Goal: Task Accomplishment & Management: Manage account settings

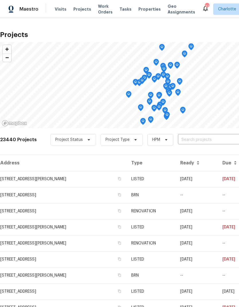
click at [220, 142] on input "text" at bounding box center [211, 139] width 66 height 9
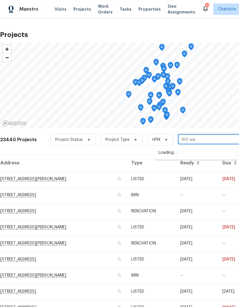
type input "901 wat"
click at [217, 152] on li "901 Waterspout Way, Gastonia, NC 28054" at bounding box center [195, 153] width 83 height 10
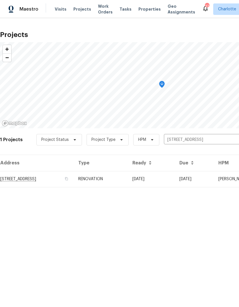
click at [208, 180] on td "[DATE]" at bounding box center [194, 179] width 39 height 16
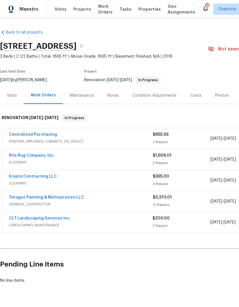
click at [13, 155] on link "Rite Rug Company, Inc." at bounding box center [32, 155] width 46 height 4
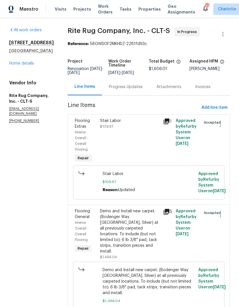
click at [142, 90] on div "Progress Updates" at bounding box center [126, 87] width 34 height 6
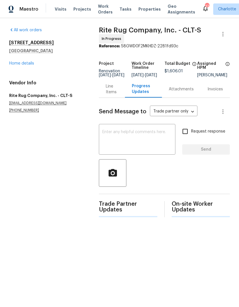
click at [172, 136] on textarea at bounding box center [137, 140] width 70 height 20
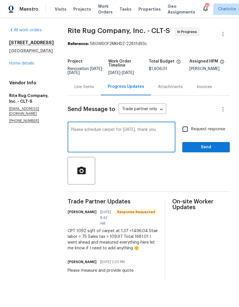
type textarea "Please schedule carpet for Wednesday, thank you"
click at [193, 128] on label "Request response" at bounding box center [202, 129] width 46 height 12
click at [191, 128] on input "Request response" at bounding box center [185, 129] width 12 height 12
checkbox input "true"
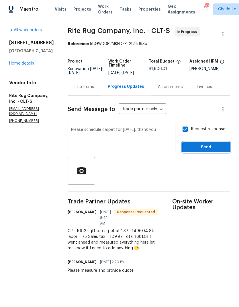
click at [208, 151] on span "Send" at bounding box center [206, 147] width 38 height 7
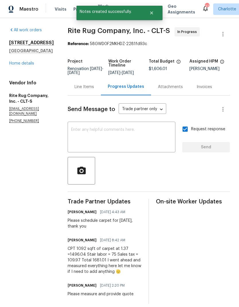
click at [15, 61] on link "Home details" at bounding box center [21, 63] width 25 height 4
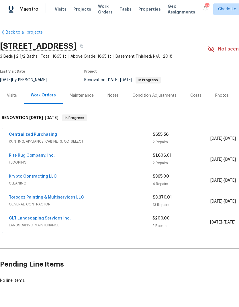
click at [11, 177] on link "Krypto Contracting LLC" at bounding box center [33, 176] width 48 height 4
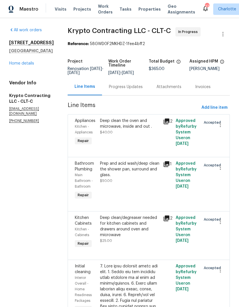
click at [118, 88] on div "Progress Updates" at bounding box center [126, 87] width 34 height 6
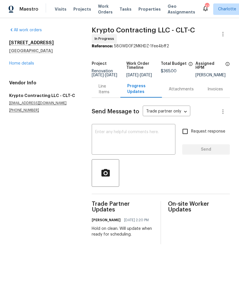
click at [168, 140] on textarea at bounding box center [133, 140] width 77 height 20
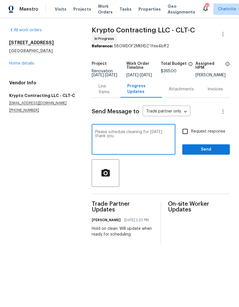
type textarea "Please schedule cleaning for Thursday thank you"
click at [190, 136] on input "Request response" at bounding box center [185, 131] width 12 height 12
checkbox input "true"
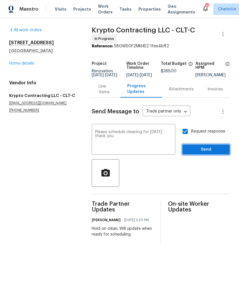
click at [210, 153] on span "Send" at bounding box center [206, 149] width 38 height 7
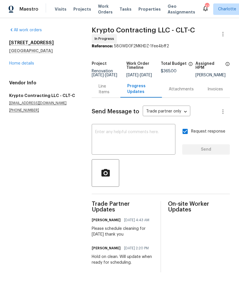
click at [15, 62] on link "Home details" at bounding box center [21, 63] width 25 height 4
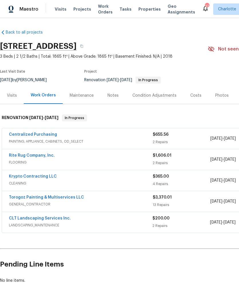
click at [76, 11] on span "Projects" at bounding box center [82, 9] width 18 height 6
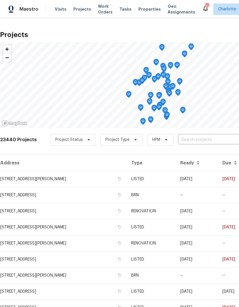
click at [212, 141] on input "text" at bounding box center [211, 139] width 66 height 9
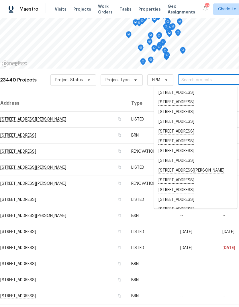
scroll to position [60, 0]
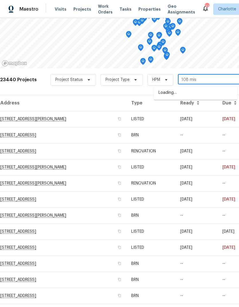
type input "108 mist"
click at [208, 93] on li "[STREET_ADDRESS][PERSON_NAME]" at bounding box center [195, 92] width 83 height 9
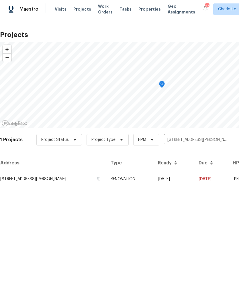
click at [187, 180] on td "09/10/25" at bounding box center [173, 179] width 41 height 16
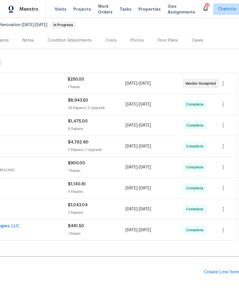
scroll to position [55, 85]
click at [214, 273] on div "Create Line Item" at bounding box center [221, 271] width 35 height 5
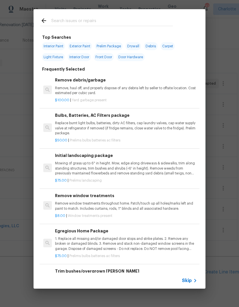
click at [52, 22] on input "text" at bounding box center [112, 21] width 122 height 9
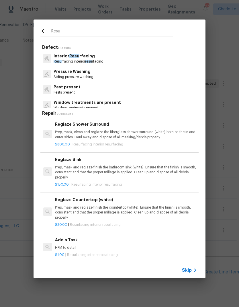
type input "Resu"
click at [121, 61] on div "Interior Resu rfacing Resu rfacing interior resu rfacing" at bounding box center [119, 58] width 158 height 15
click at [104, 59] on p "Resu rfacing interior resu rfacing" at bounding box center [79, 61] width 50 height 5
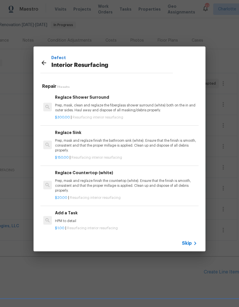
click at [136, 105] on p "Prep, mask, clean and reglaze the fiberglass shower surround (white) both on th…" at bounding box center [126, 108] width 142 height 10
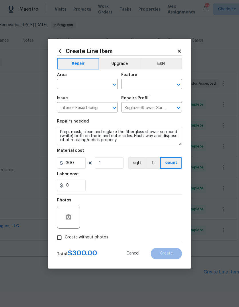
click at [102, 84] on div "​" at bounding box center [87, 84] width 61 height 9
click at [88, 108] on li "Interior Overall" at bounding box center [87, 106] width 61 height 9
type input "Interior Overall"
click at [150, 85] on input "text" at bounding box center [143, 84] width 45 height 9
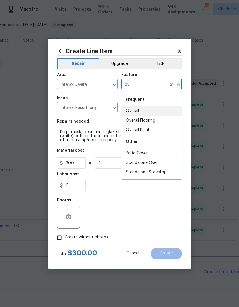
click at [141, 113] on li "Overall" at bounding box center [151, 110] width 61 height 9
type input "Overall"
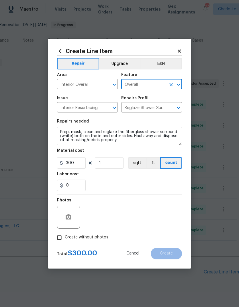
click at [135, 181] on div "0" at bounding box center [119, 184] width 125 height 11
click at [82, 165] on input "300" at bounding box center [71, 162] width 29 height 11
type input "350"
click at [170, 183] on div "0" at bounding box center [119, 184] width 125 height 11
click at [67, 219] on icon "button" at bounding box center [69, 216] width 6 height 5
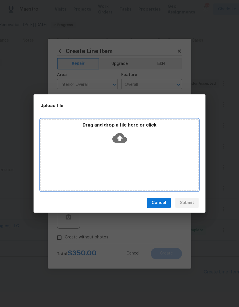
click at [123, 136] on icon at bounding box center [119, 138] width 15 height 10
click at [126, 137] on icon at bounding box center [119, 138] width 15 height 10
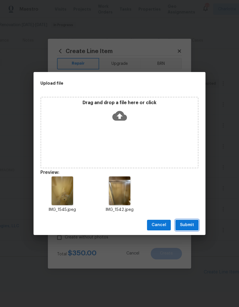
click at [190, 225] on span "Submit" at bounding box center [187, 224] width 14 height 7
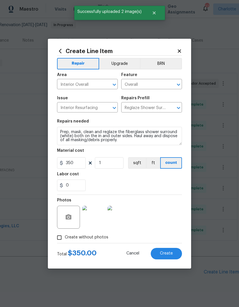
click at [174, 254] on button "Create" at bounding box center [166, 253] width 31 height 11
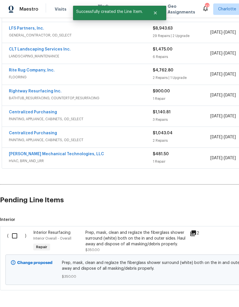
scroll to position [126, 0]
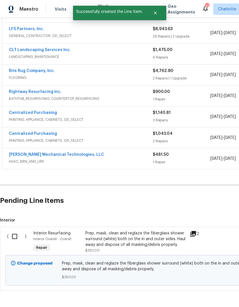
click at [13, 237] on input "checkbox" at bounding box center [17, 236] width 16 height 12
checkbox input "true"
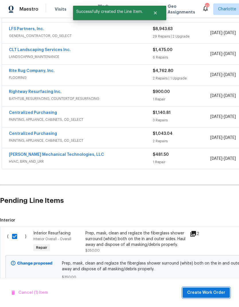
click at [210, 290] on span "Create Work Order" at bounding box center [206, 292] width 38 height 7
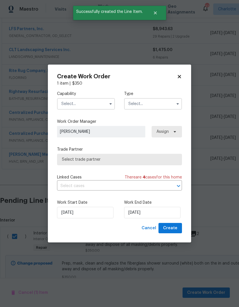
click at [106, 105] on input "text" at bounding box center [86, 103] width 58 height 11
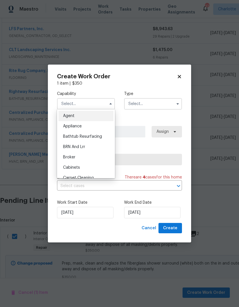
click at [99, 138] on div "Bathtub Resurfacing" at bounding box center [85, 136] width 55 height 10
type input "Bathtub Resurfacing"
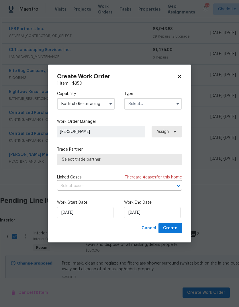
click at [157, 106] on input "text" at bounding box center [153, 103] width 58 height 11
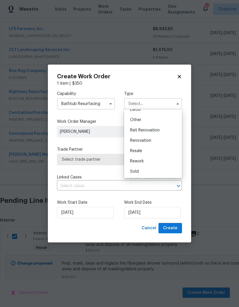
scroll to position [68, 0]
click at [143, 142] on span "Renovation" at bounding box center [140, 140] width 21 height 4
type input "Renovation"
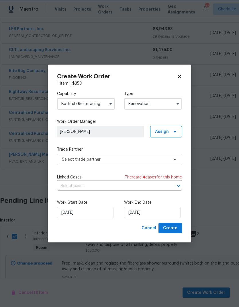
scroll to position [0, 0]
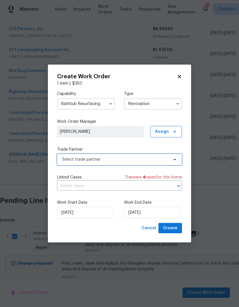
click at [176, 161] on icon at bounding box center [175, 159] width 5 height 5
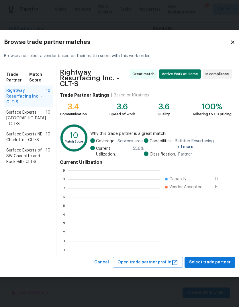
scroll to position [80, 92]
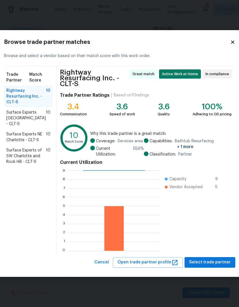
click at [13, 124] on span "Surface Experts South Charlotte - CLT-S" at bounding box center [26, 118] width 40 height 17
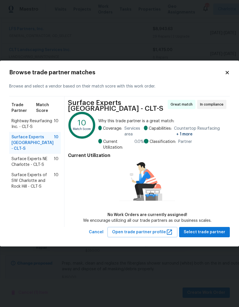
click at [13, 127] on span "Rightway Resurfacing Inc. - CLT-S" at bounding box center [32, 123] width 42 height 11
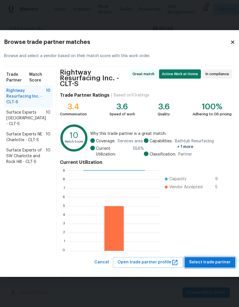
click at [215, 259] on span "Select trade partner" at bounding box center [210, 262] width 42 height 7
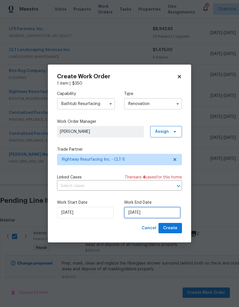
click at [163, 212] on input "[DATE]" at bounding box center [152, 212] width 56 height 11
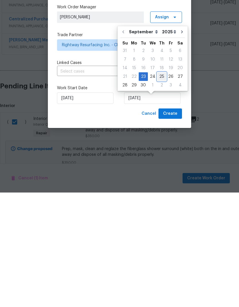
click at [161, 187] on div "25" at bounding box center [161, 191] width 9 height 8
type input "[DATE]"
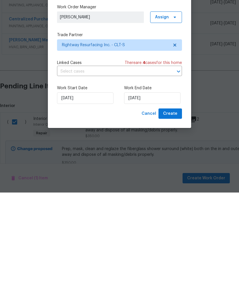
scroll to position [23, 0]
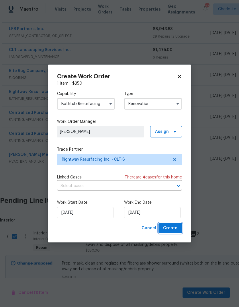
click at [174, 229] on span "Create" at bounding box center [170, 228] width 14 height 7
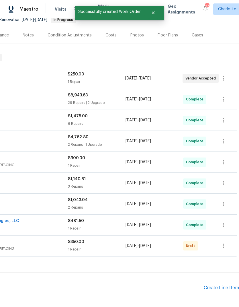
scroll to position [60, 85]
click at [223, 242] on icon "button" at bounding box center [223, 245] width 7 height 7
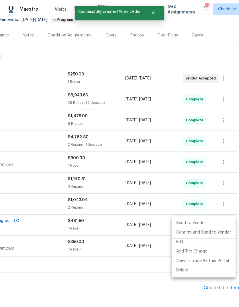
click at [210, 231] on li "Confirm and Send to Vendor" at bounding box center [204, 232] width 64 height 9
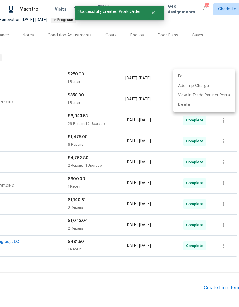
click at [151, 274] on div at bounding box center [119, 153] width 239 height 307
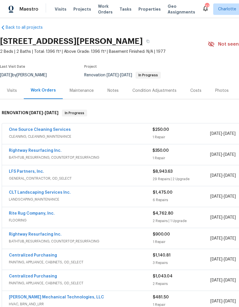
scroll to position [5, 0]
click at [17, 149] on link "Rightway Resurfacing Inc." at bounding box center [35, 151] width 53 height 4
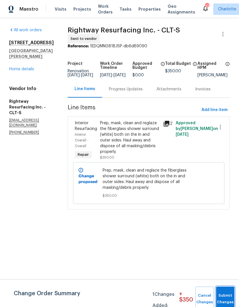
click at [223, 292] on button "Submit Changes" at bounding box center [225, 298] width 18 height 25
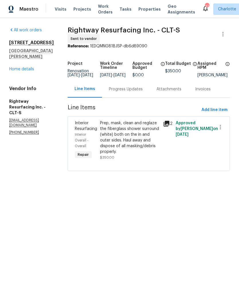
click at [122, 92] on div "Progress Updates" at bounding box center [126, 89] width 34 height 6
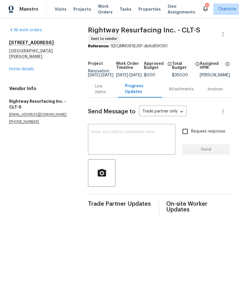
click at [151, 140] on textarea at bounding box center [131, 140] width 81 height 20
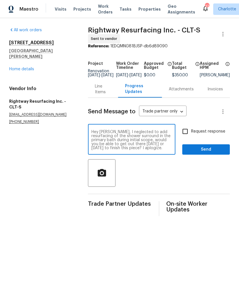
click at [130, 150] on textarea "Hey Matthew, I neglected to add resurfacing of the shower surround in the prima…" at bounding box center [131, 140] width 81 height 20
type textarea "Hey Matthew, I neglected to add resurfacing of the shower surround in the prima…"
click at [189, 133] on input "Request response" at bounding box center [185, 131] width 12 height 12
checkbox input "true"
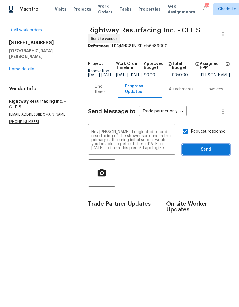
click at [214, 153] on span "Send" at bounding box center [206, 149] width 38 height 7
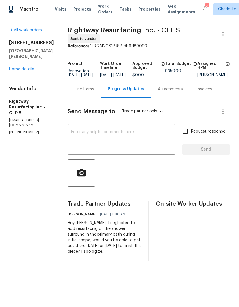
click at [11, 67] on div "All work orders [STREET_ADDRESS][PERSON_NAME] Home details Vendor Info Rightway…" at bounding box center [31, 81] width 45 height 108
click at [15, 67] on link "Home details" at bounding box center [21, 69] width 25 height 4
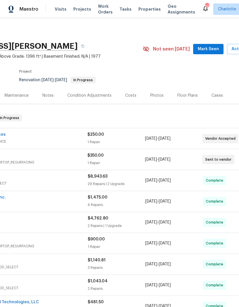
scroll to position [0, 65]
click at [211, 54] on button "Mark Seen" at bounding box center [208, 49] width 30 height 11
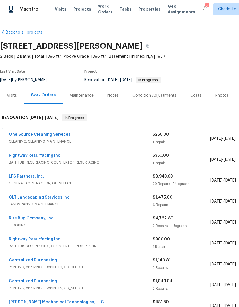
scroll to position [0, 0]
click at [55, 9] on span "Visits" at bounding box center [61, 9] width 12 height 6
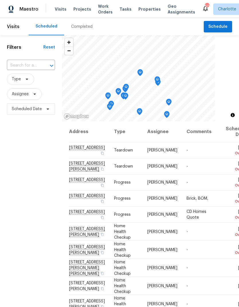
click at [16, 67] on input "text" at bounding box center [23, 65] width 32 height 9
type input "901 wat"
click at [18, 83] on li "[STREET_ADDRESS]" at bounding box center [31, 78] width 48 height 9
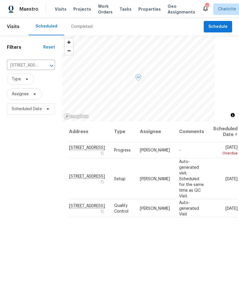
click at [0, 0] on icon at bounding box center [0, 0] width 0 height 0
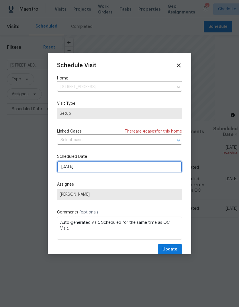
click at [148, 170] on input "[DATE]" at bounding box center [119, 166] width 125 height 11
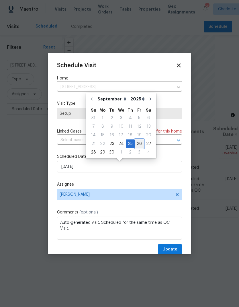
click at [138, 145] on div "26" at bounding box center [139, 144] width 9 height 8
type input "[DATE]"
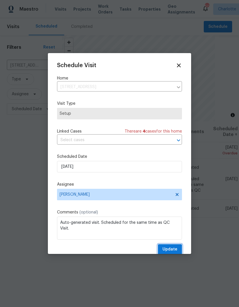
click at [172, 250] on span "Update" at bounding box center [170, 249] width 15 height 7
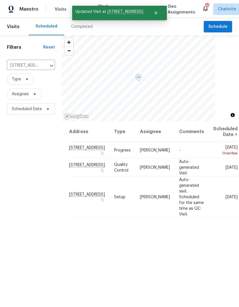
click at [0, 0] on icon at bounding box center [0, 0] width 0 height 0
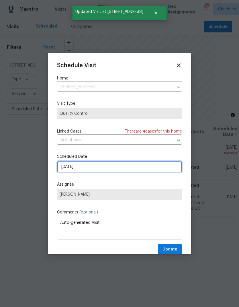
click at [154, 169] on input "[DATE]" at bounding box center [119, 166] width 125 height 11
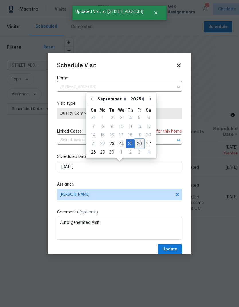
click at [138, 143] on div "26" at bounding box center [139, 144] width 9 height 8
type input "[DATE]"
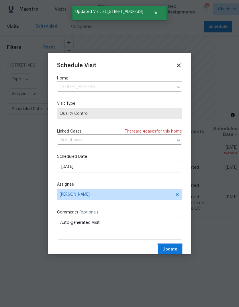
click at [175, 251] on span "Update" at bounding box center [170, 249] width 15 height 7
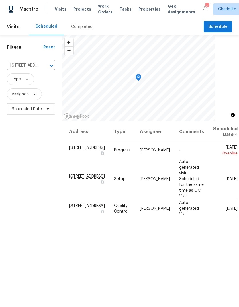
click at [42, 66] on icon "Clear" at bounding box center [44, 66] width 6 height 6
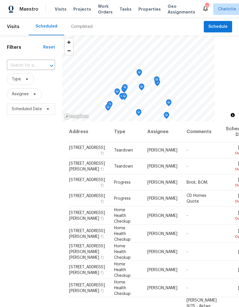
click at [18, 65] on input "text" at bounding box center [23, 65] width 32 height 9
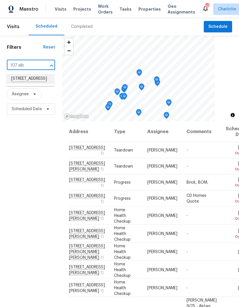
click at [20, 84] on li "[STREET_ADDRESS]" at bounding box center [31, 79] width 48 height 10
type input "[STREET_ADDRESS]"
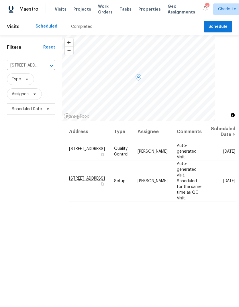
click at [0, 0] on icon at bounding box center [0, 0] width 0 height 0
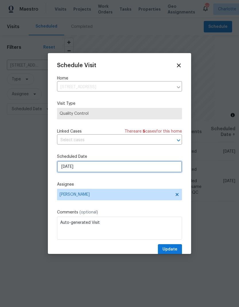
click at [157, 167] on input "[DATE]" at bounding box center [119, 166] width 125 height 11
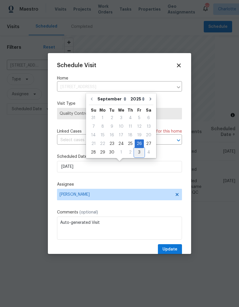
click at [135, 153] on div "3" at bounding box center [139, 152] width 9 height 8
type input "[DATE]"
select select "9"
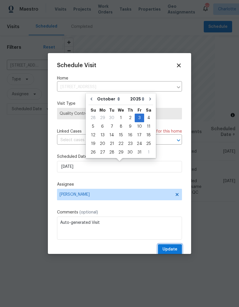
click at [177, 250] on span "Update" at bounding box center [170, 249] width 15 height 7
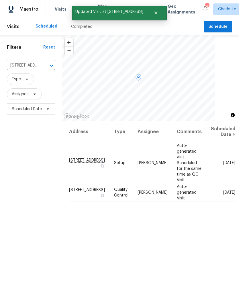
click at [0, 0] on icon at bounding box center [0, 0] width 0 height 0
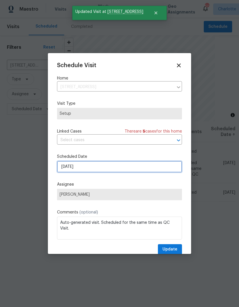
click at [167, 168] on input "[DATE]" at bounding box center [119, 166] width 125 height 11
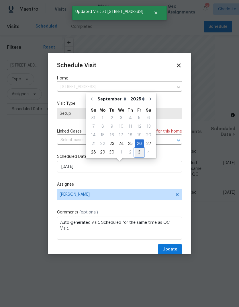
click at [138, 151] on div "3" at bounding box center [139, 152] width 9 height 8
type input "[DATE]"
select select "9"
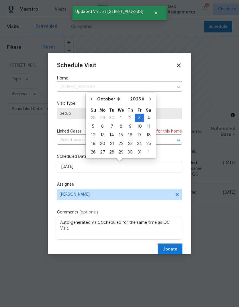
click at [172, 251] on span "Update" at bounding box center [170, 249] width 15 height 7
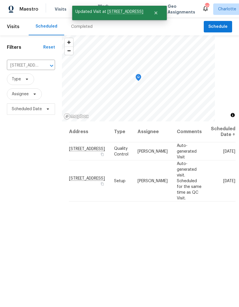
click at [43, 66] on icon "Clear" at bounding box center [44, 66] width 6 height 6
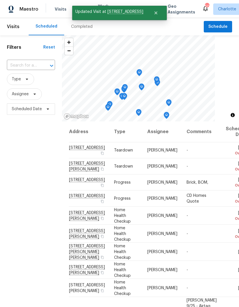
click at [13, 65] on input "text" at bounding box center [23, 65] width 32 height 9
type input "108 mi"
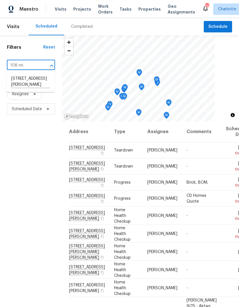
click at [19, 86] on li "[STREET_ADDRESS][PERSON_NAME]" at bounding box center [31, 82] width 48 height 16
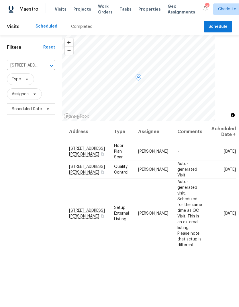
click at [0, 0] on icon at bounding box center [0, 0] width 0 height 0
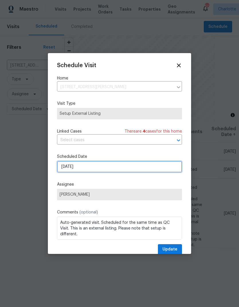
click at [156, 169] on input "[DATE]" at bounding box center [119, 166] width 125 height 11
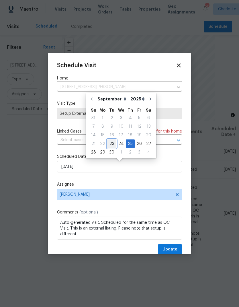
click at [112, 141] on div "23" at bounding box center [111, 144] width 9 height 8
type input "[DATE]"
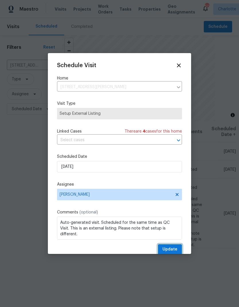
click at [173, 250] on span "Update" at bounding box center [170, 249] width 15 height 7
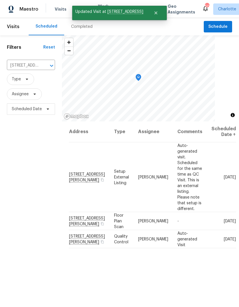
click at [8, 173] on div "Filters Reset [STREET_ADDRESS][PERSON_NAME] ​ Type Assignee Scheduled Date" at bounding box center [31, 200] width 62 height 331
click at [154, 13] on icon "Close" at bounding box center [156, 13] width 5 height 5
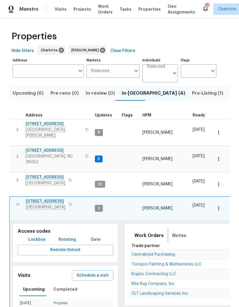
click at [179, 231] on span "Notes" at bounding box center [179, 235] width 14 height 8
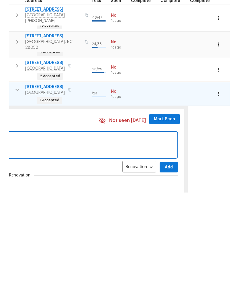
scroll to position [0, 268]
type textarea "Utilities on, carpet Wednesday, clean Thursday, close out Friday"
click at [166, 278] on span "Add" at bounding box center [169, 281] width 9 height 7
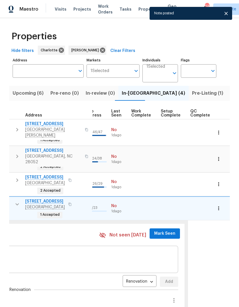
click at [161, 230] on span "Mark Seen" at bounding box center [164, 233] width 21 height 7
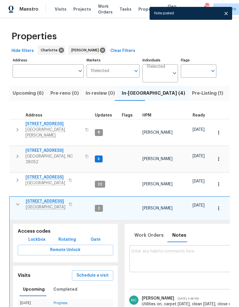
scroll to position [0, 0]
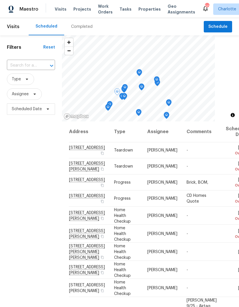
click at [0, 0] on icon at bounding box center [0, 0] width 0 height 0
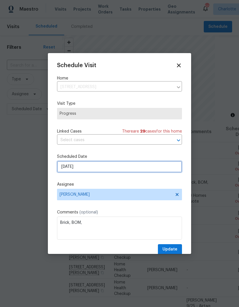
click at [144, 169] on input "9/22/2025" at bounding box center [119, 166] width 125 height 11
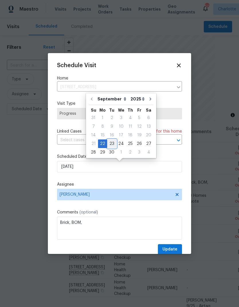
click at [112, 143] on div "23" at bounding box center [111, 144] width 9 height 8
type input "[DATE]"
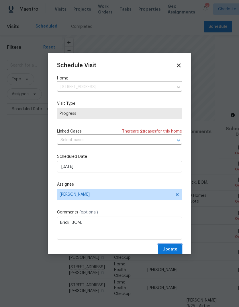
click at [172, 247] on span "Update" at bounding box center [170, 249] width 15 height 7
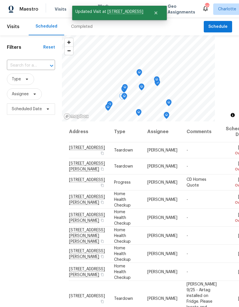
click at [0, 0] on icon at bounding box center [0, 0] width 0 height 0
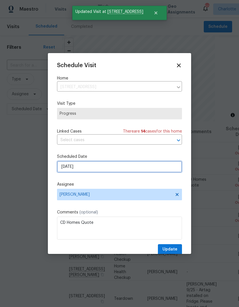
click at [144, 168] on input "9/22/2025" at bounding box center [119, 166] width 125 height 11
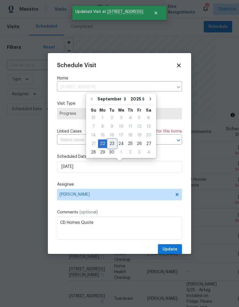
click at [112, 143] on div "23" at bounding box center [111, 144] width 9 height 8
type input "[DATE]"
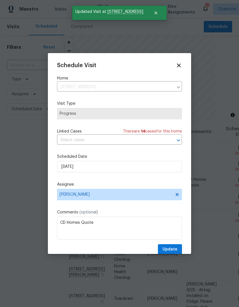
click at [172, 251] on span "Update" at bounding box center [170, 249] width 15 height 7
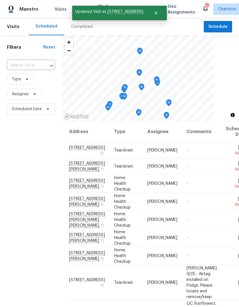
click at [28, 142] on div "Filters Reset ​ Type Assignee Scheduled Date" at bounding box center [31, 200] width 62 height 331
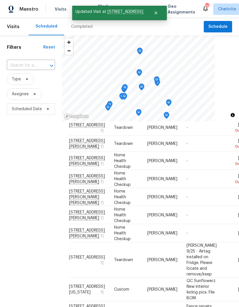
scroll to position [23, 0]
